Goal: Task Accomplishment & Management: Manage account settings

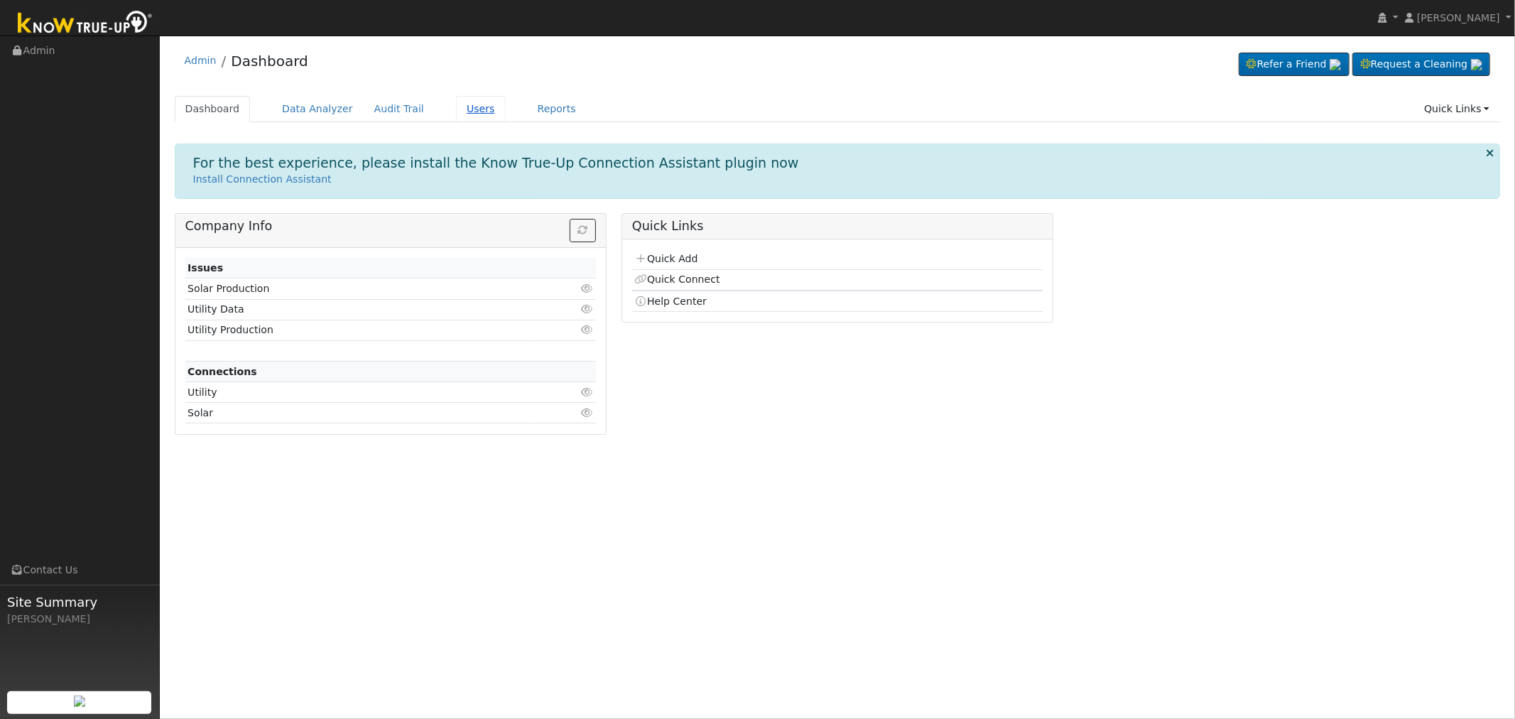
click at [456, 119] on link "Users" at bounding box center [481, 109] width 50 height 26
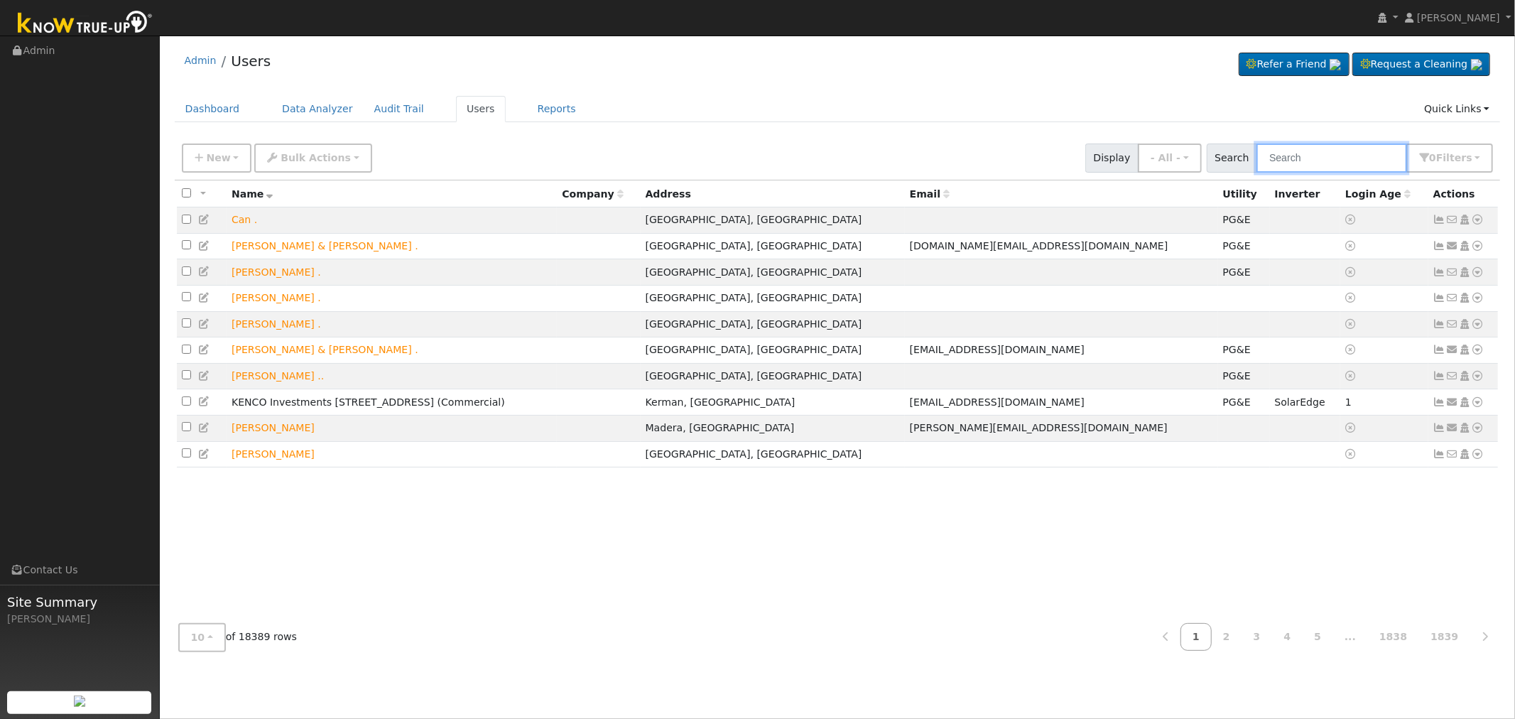
click at [1320, 163] on input "text" at bounding box center [1332, 157] width 151 height 29
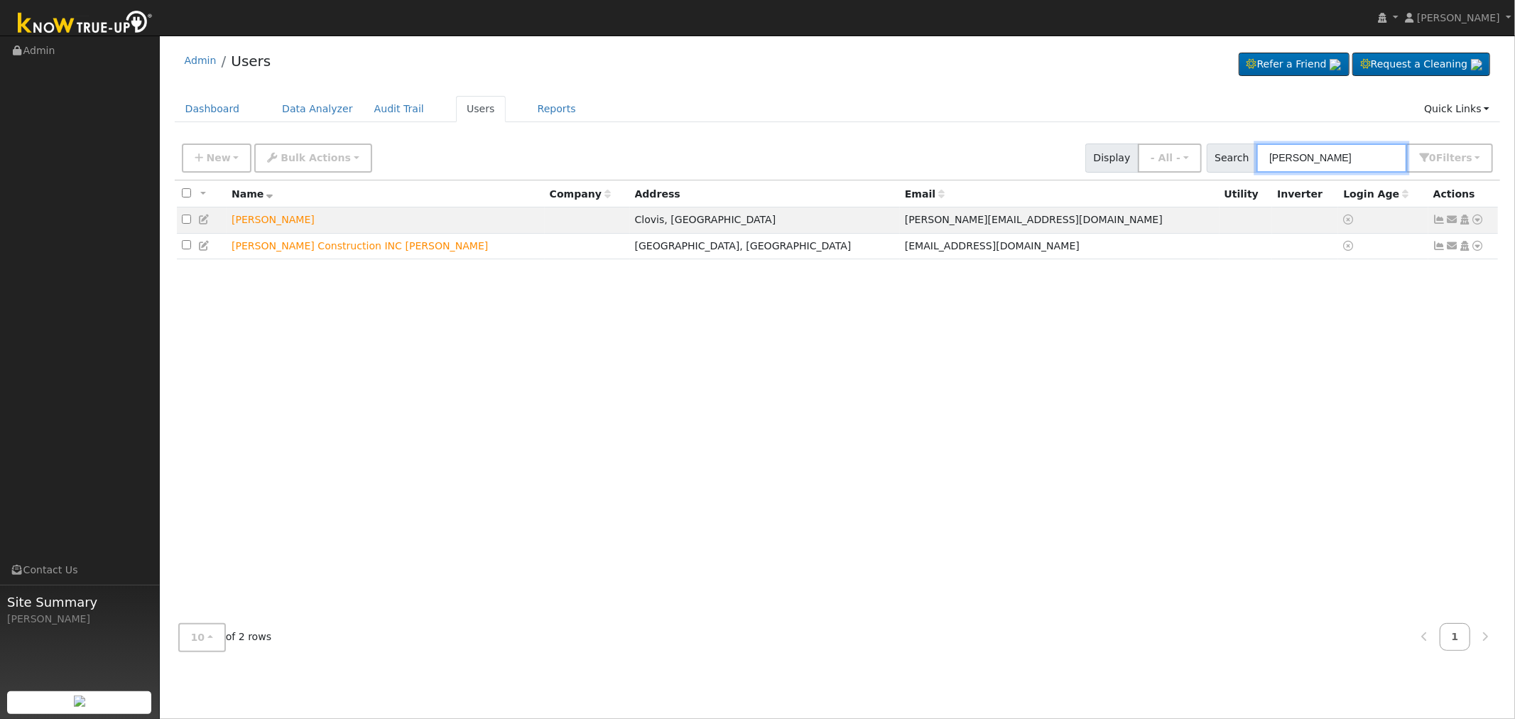
type input "dawson walker"
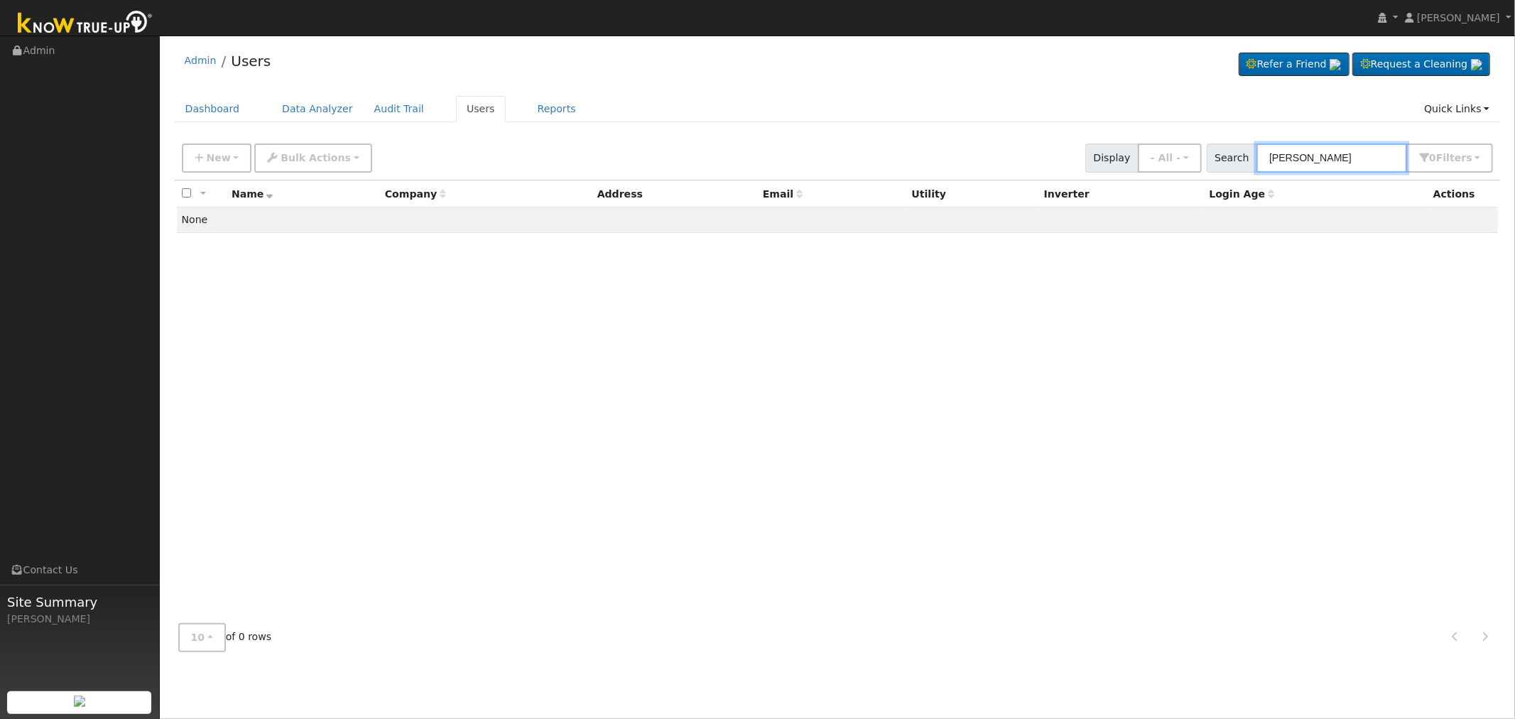
drag, startPoint x: 1362, startPoint y: 152, endPoint x: 1249, endPoint y: 155, distance: 113.7
click at [1249, 155] on div "Search dawson walker 0 Filter s Role Show - All - Show Leads Admin Billing Admi…" at bounding box center [1350, 157] width 287 height 29
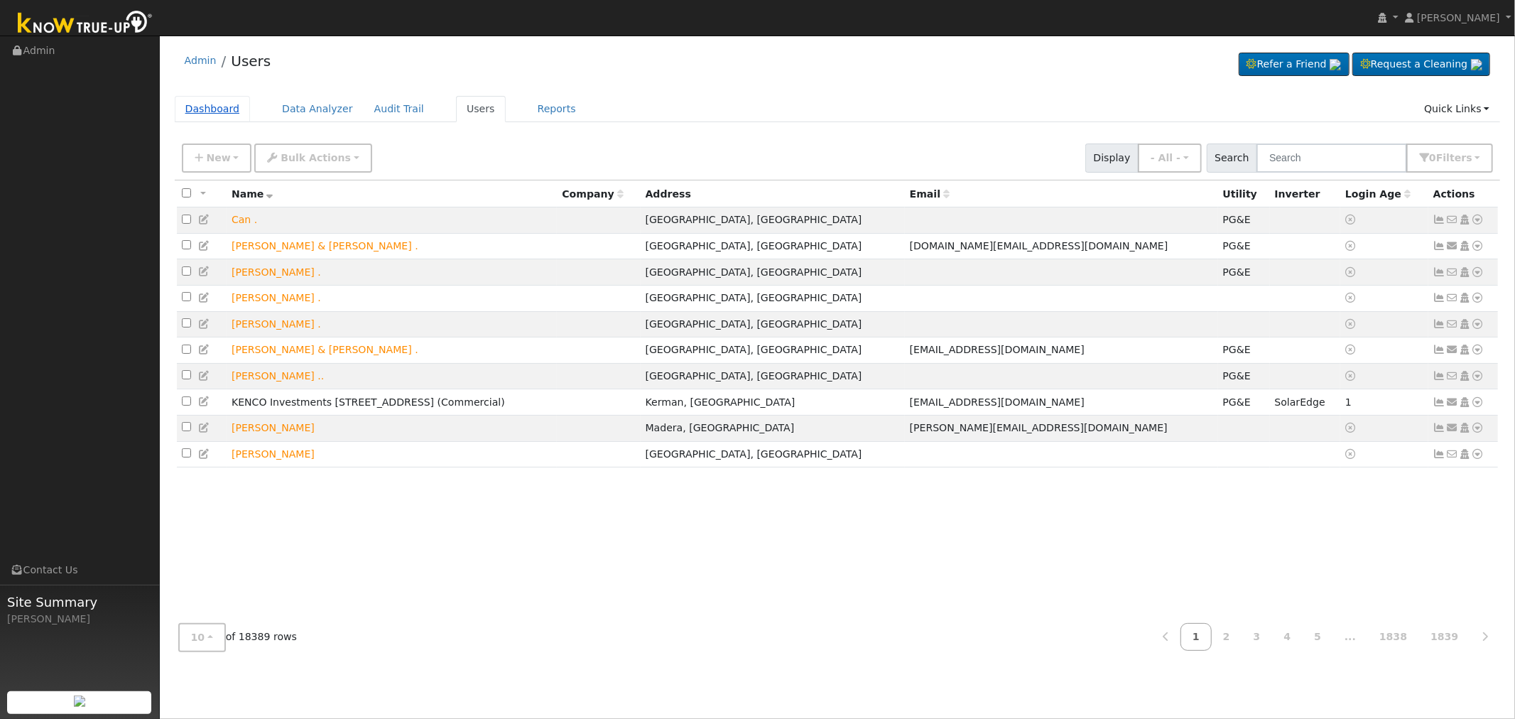
click at [229, 100] on link "Dashboard" at bounding box center [213, 109] width 76 height 26
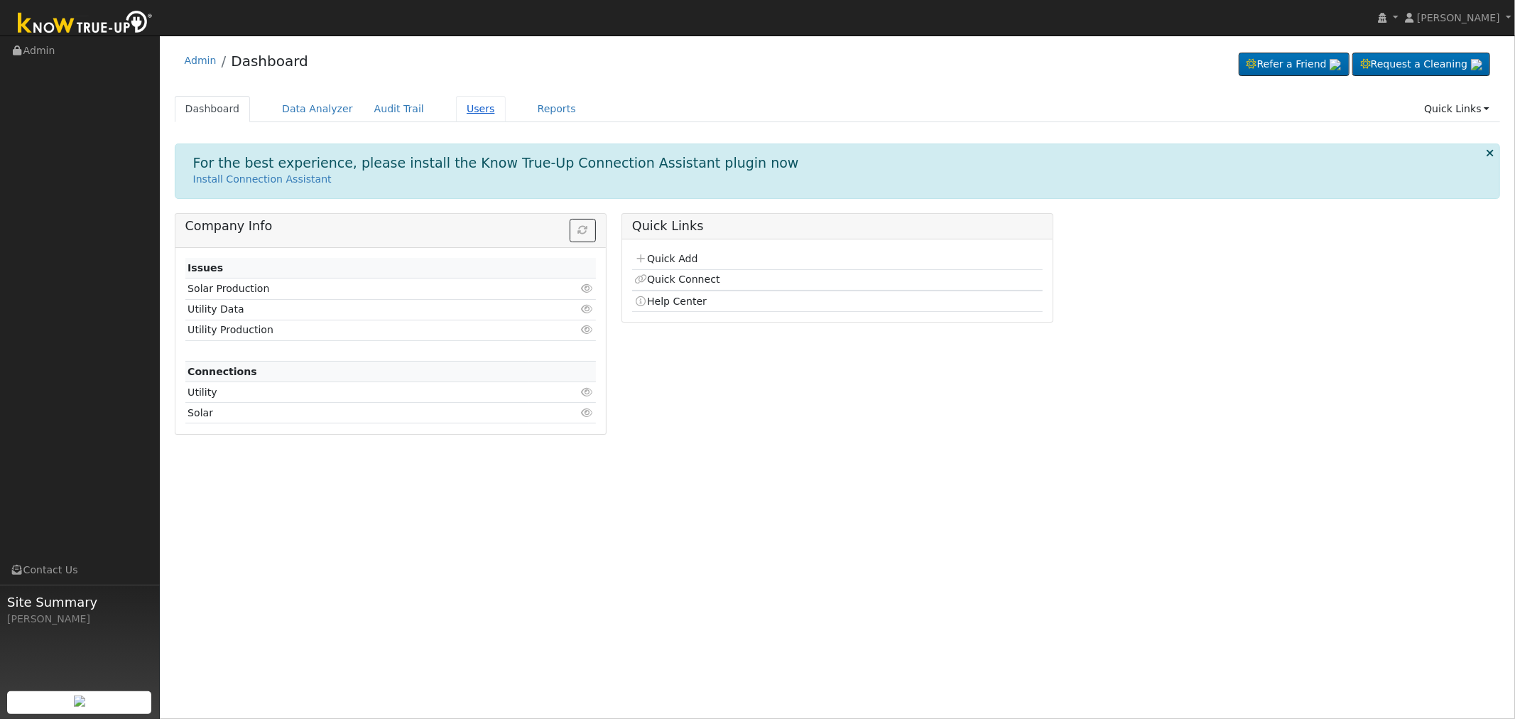
click at [456, 107] on link "Users" at bounding box center [481, 109] width 50 height 26
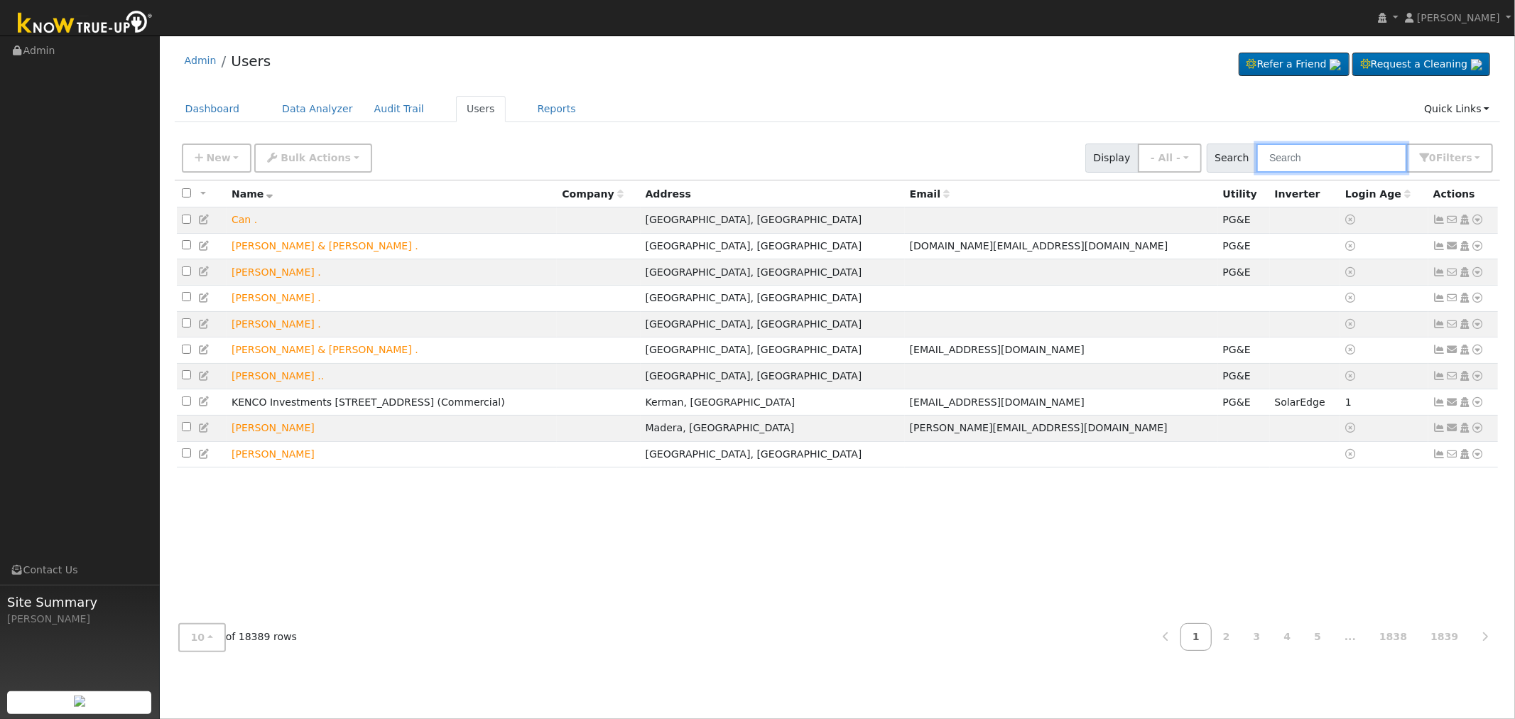
click at [1294, 168] on input "text" at bounding box center [1332, 157] width 151 height 29
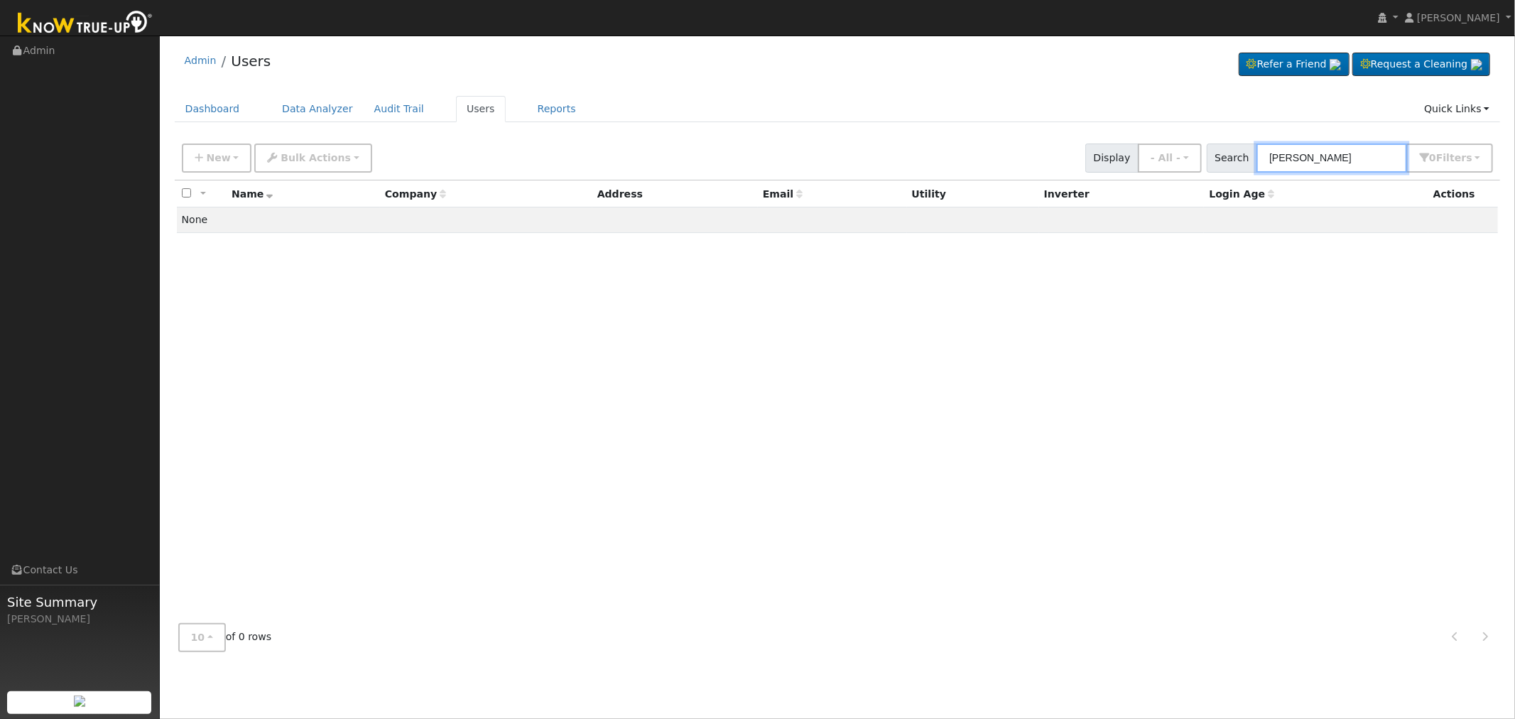
click at [1325, 160] on input "dawson walker" at bounding box center [1332, 157] width 151 height 29
drag, startPoint x: 1318, startPoint y: 158, endPoint x: 1201, endPoint y: 160, distance: 116.5
click at [1201, 160] on div "New Add User Quick Add Quick Connect Quick Convert Lead Bulk Actions Send Email…" at bounding box center [837, 156] width 1317 height 34
type input "walker"
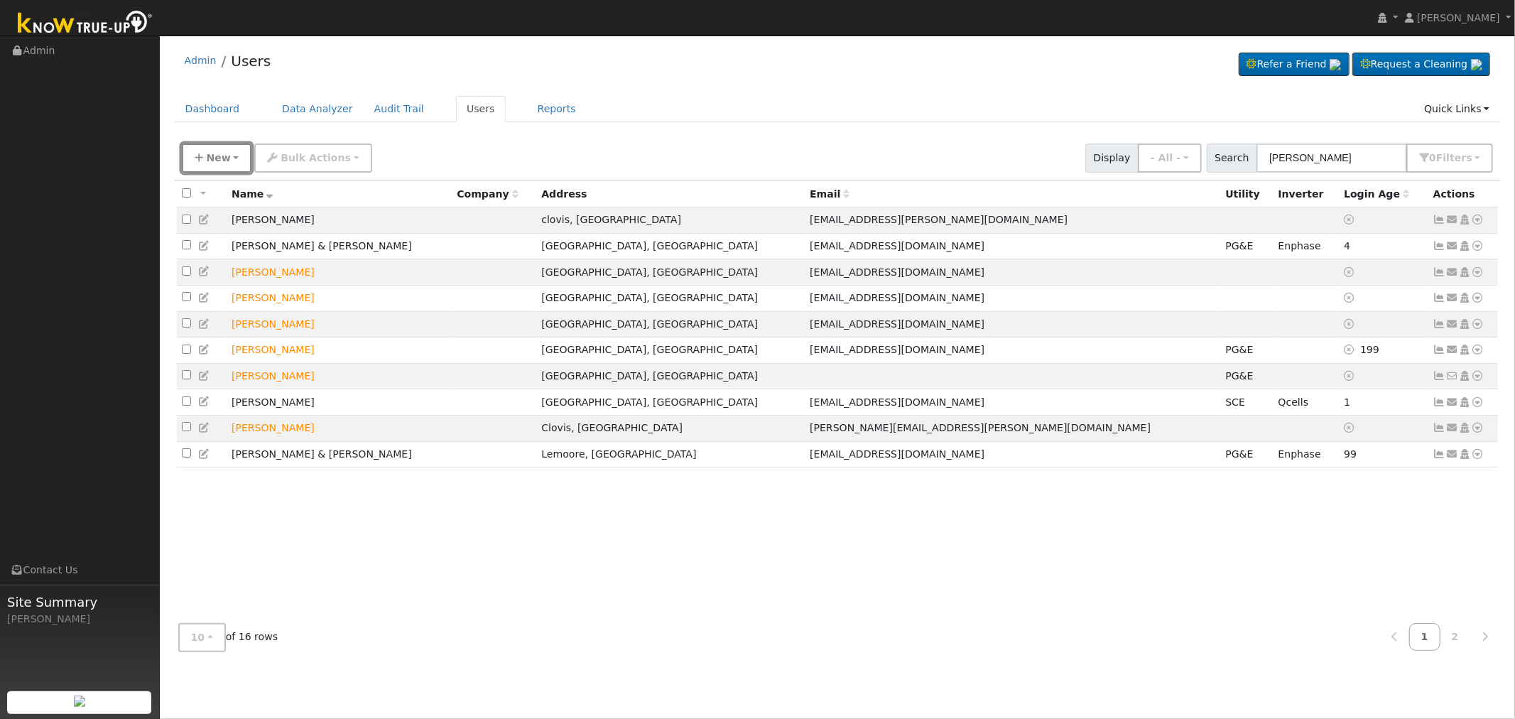
click at [208, 152] on span "New" at bounding box center [218, 157] width 24 height 11
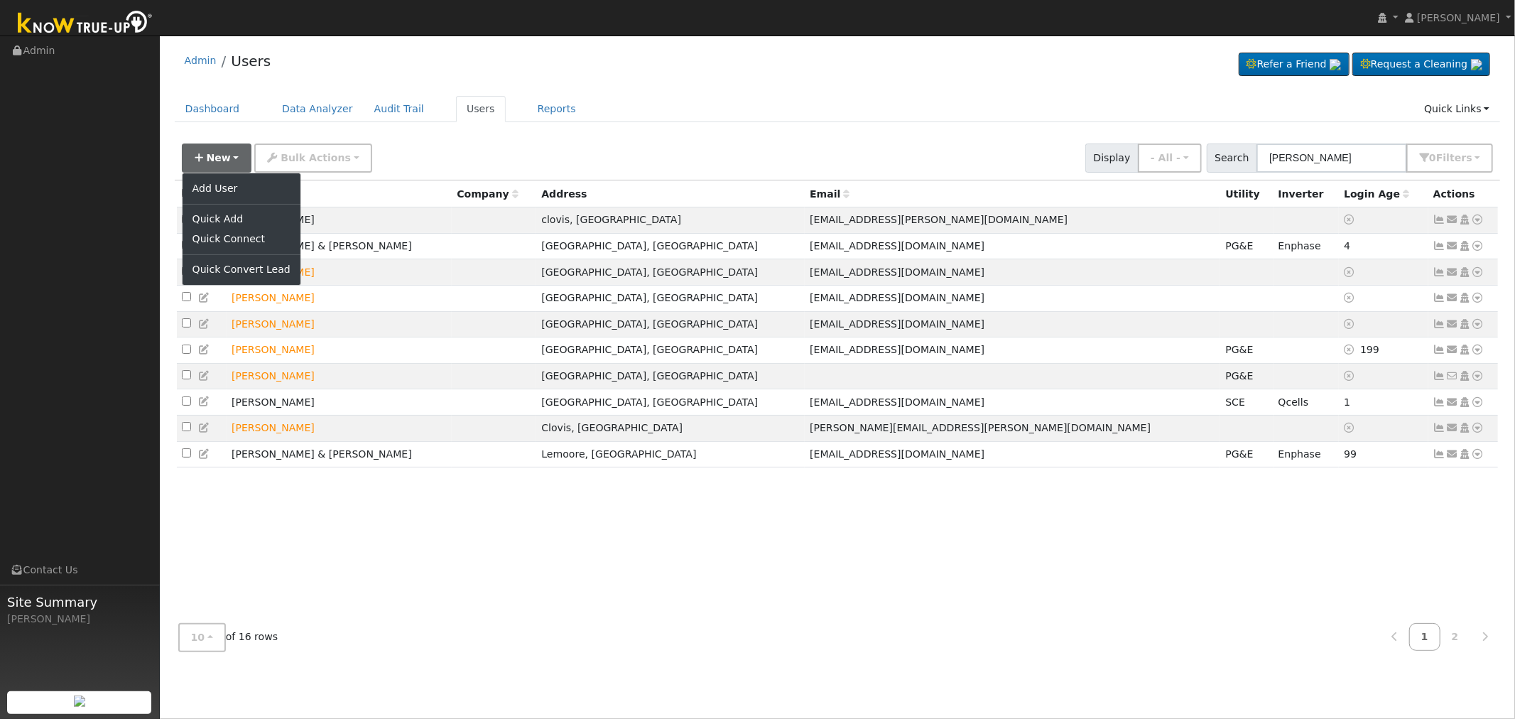
click at [552, 150] on div "New Add User Quick Add Quick Connect Quick Convert Lead Bulk Actions Send Email…" at bounding box center [837, 156] width 1317 height 34
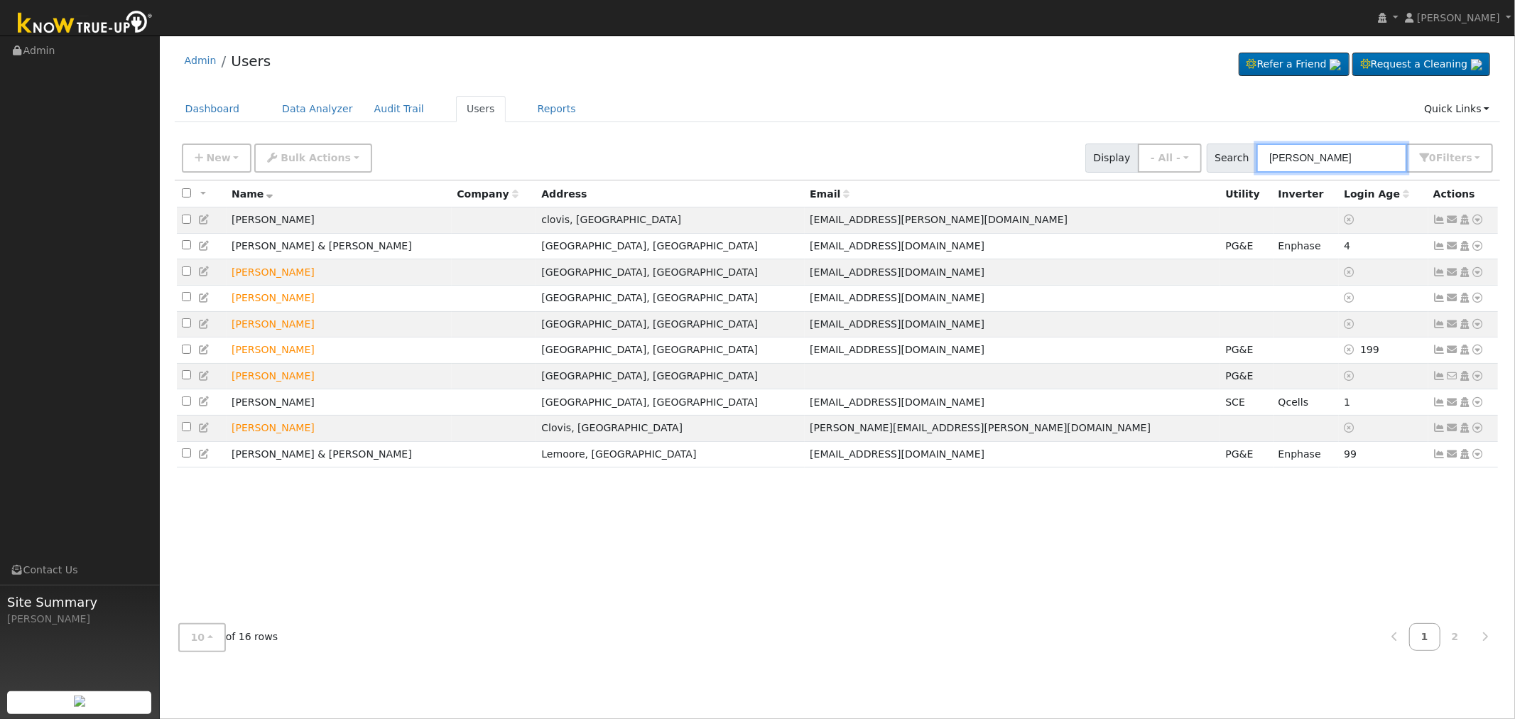
click at [1339, 156] on input "walker" at bounding box center [1332, 157] width 151 height 29
drag, startPoint x: 1340, startPoint y: 157, endPoint x: 1271, endPoint y: 164, distance: 69.3
click at [1271, 164] on input "walker" at bounding box center [1332, 157] width 151 height 29
click at [200, 154] on icon "button" at bounding box center [199, 158] width 9 height 10
